Goal: Find specific page/section: Find specific page/section

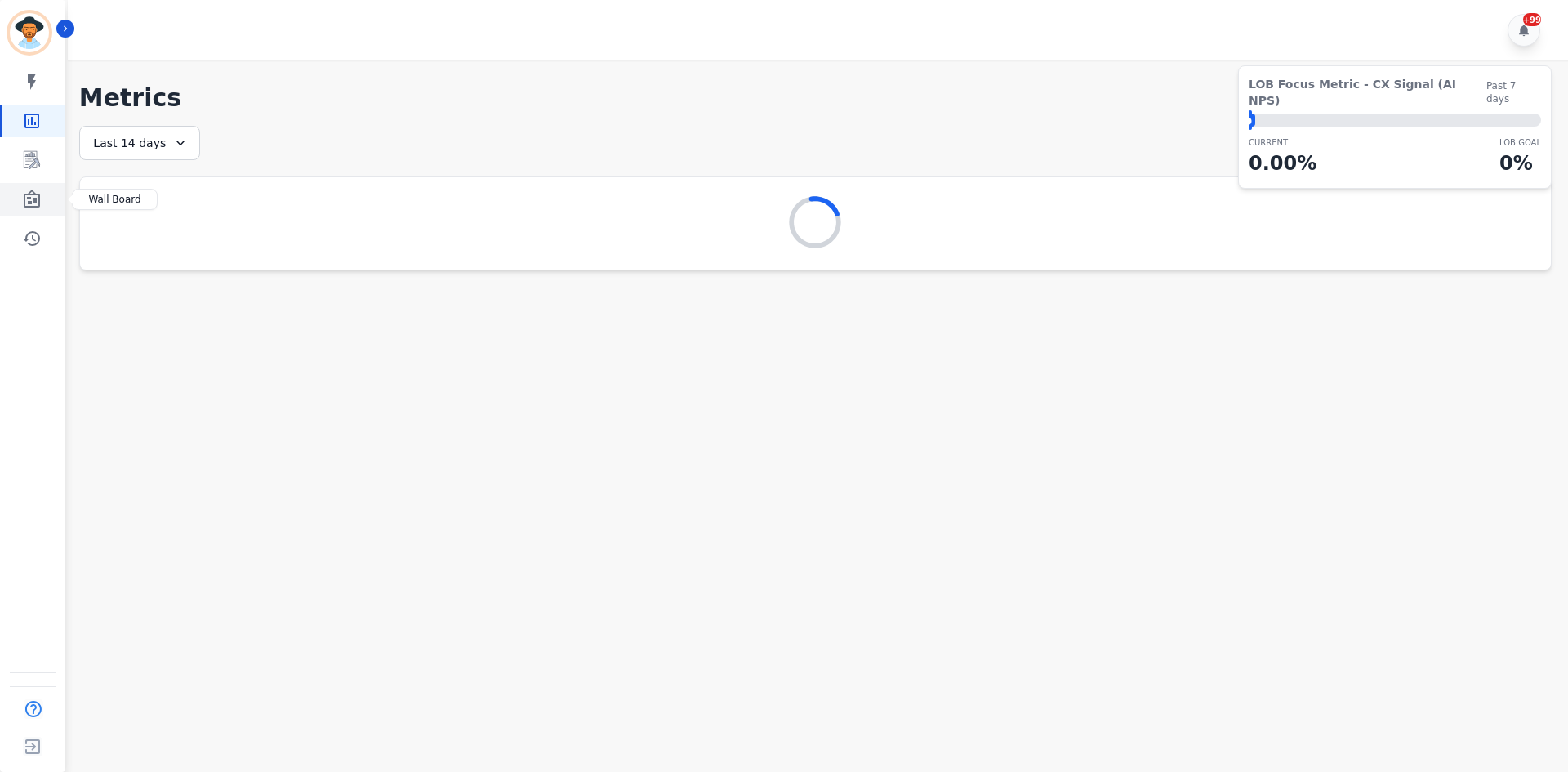
click at [53, 210] on link "Sidebar" at bounding box center [34, 199] width 63 height 32
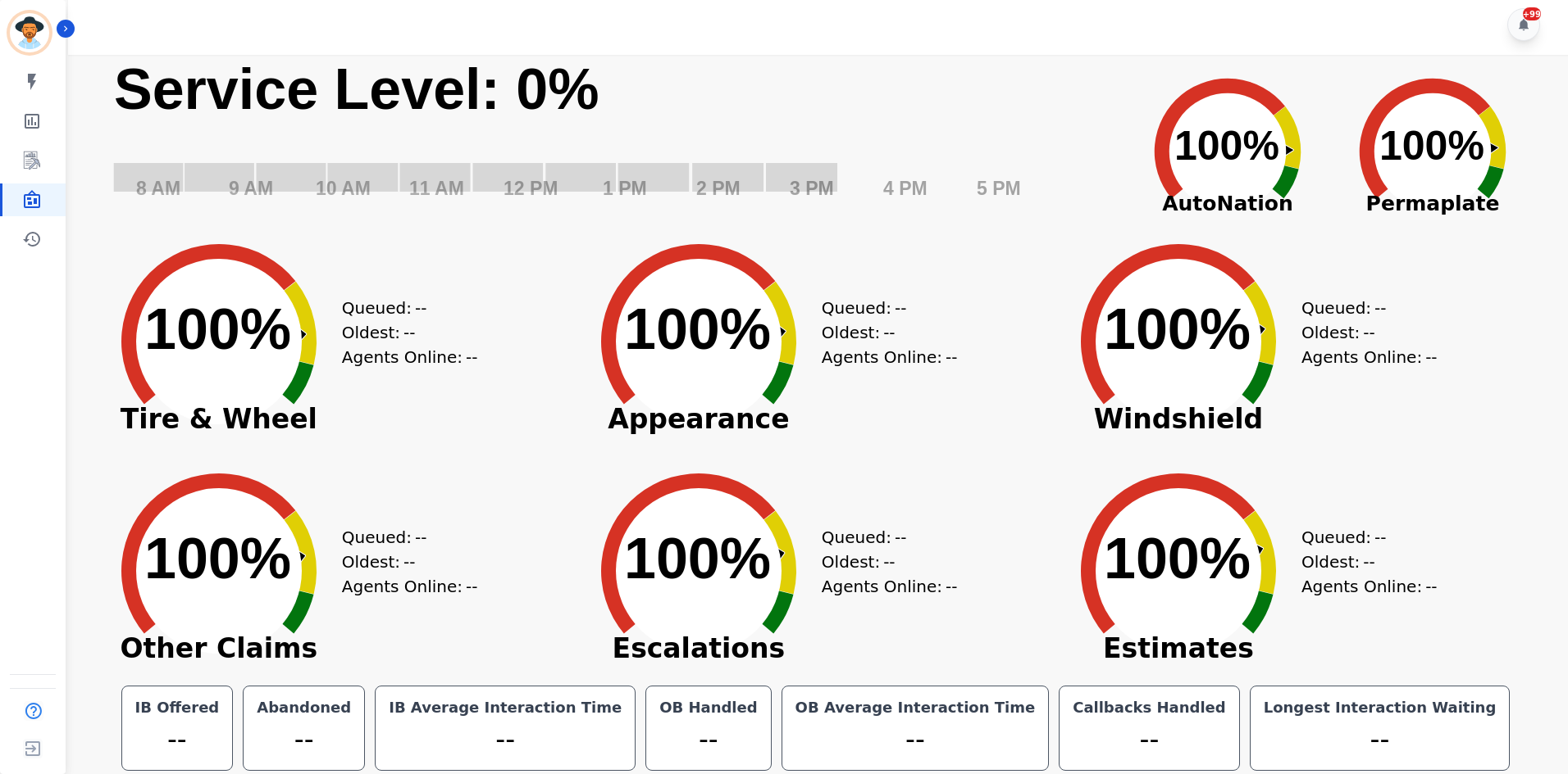
scroll to position [9, 0]
